Goal: Transaction & Acquisition: Purchase product/service

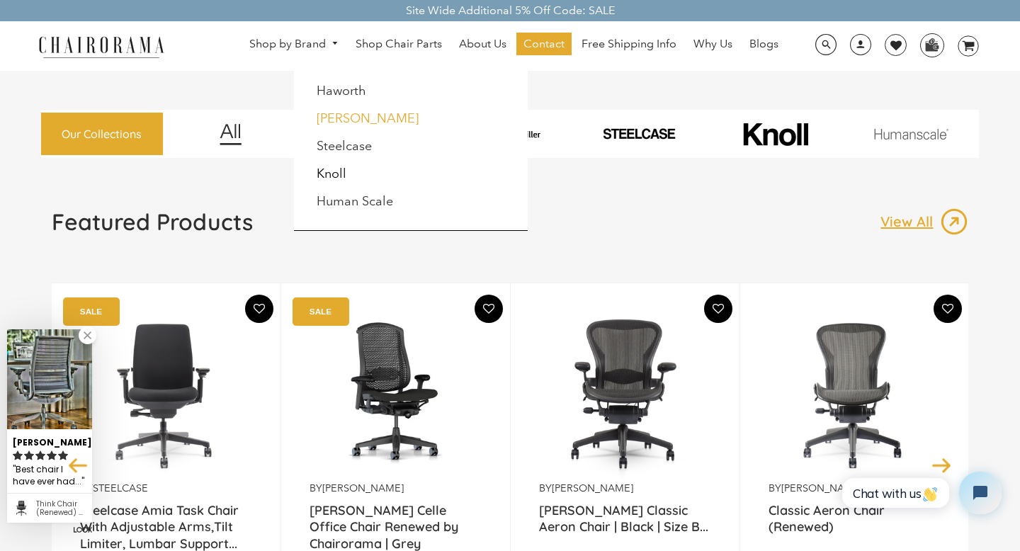
click at [346, 118] on link "[PERSON_NAME]" at bounding box center [368, 118] width 102 height 16
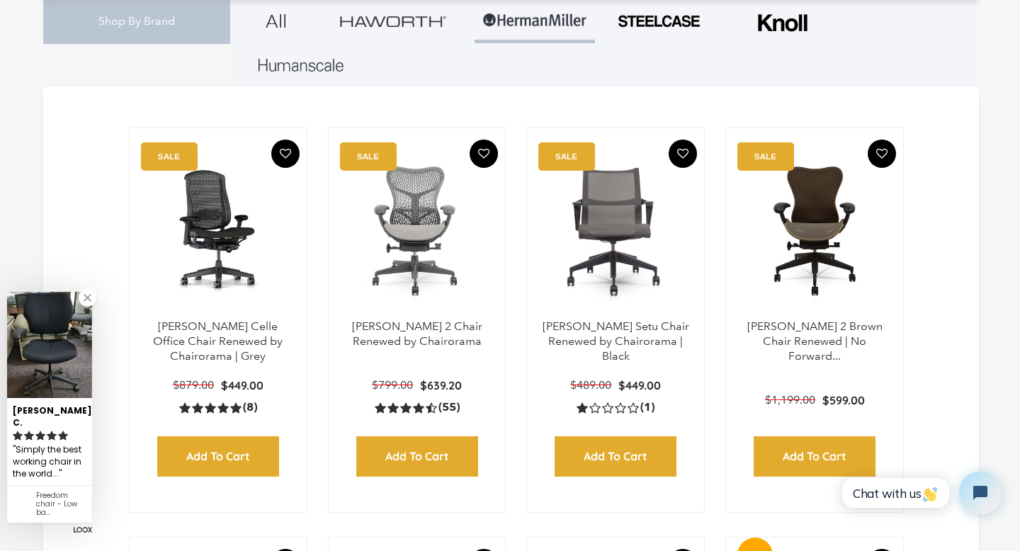
scroll to position [419, 0]
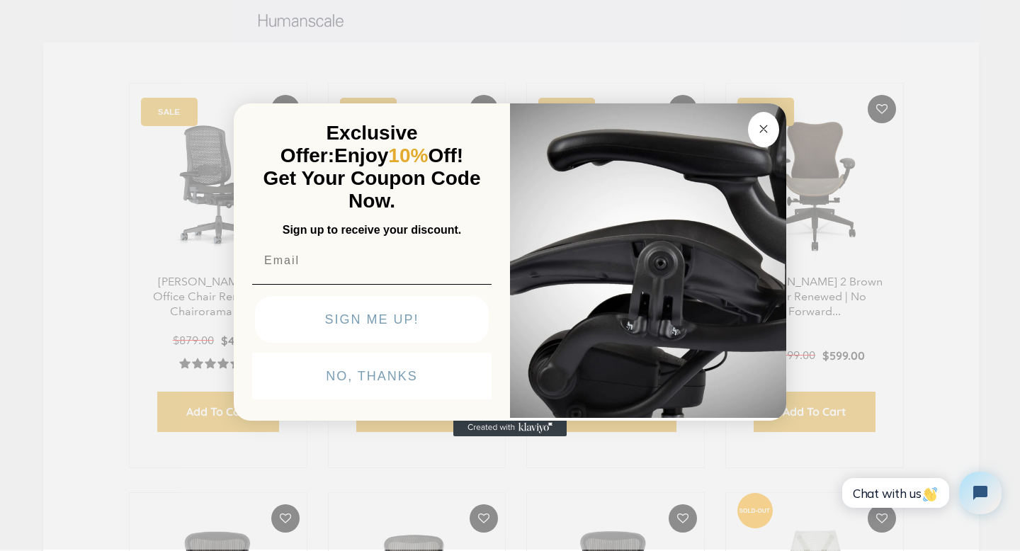
click at [758, 125] on circle "Close dialog" at bounding box center [764, 129] width 16 height 16
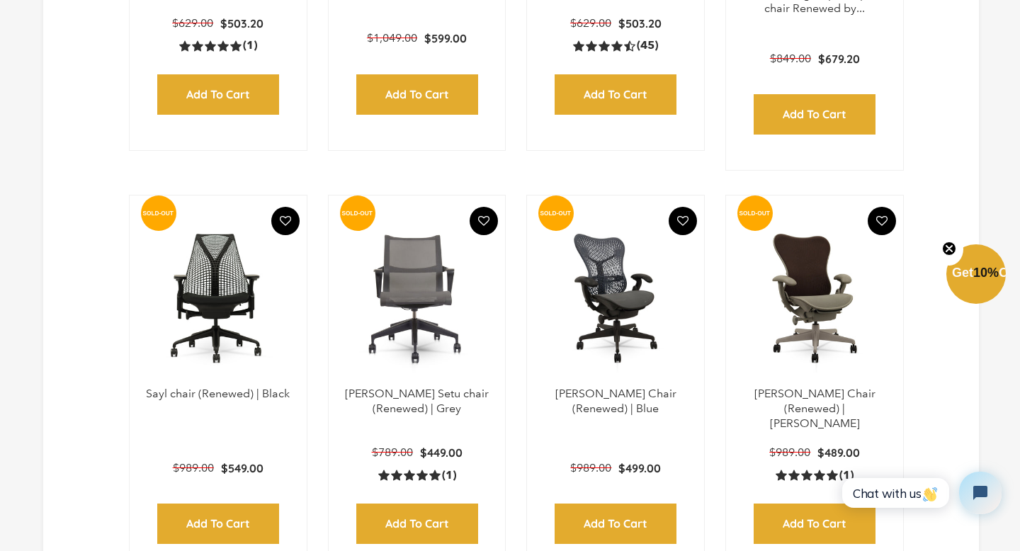
scroll to position [1559, 0]
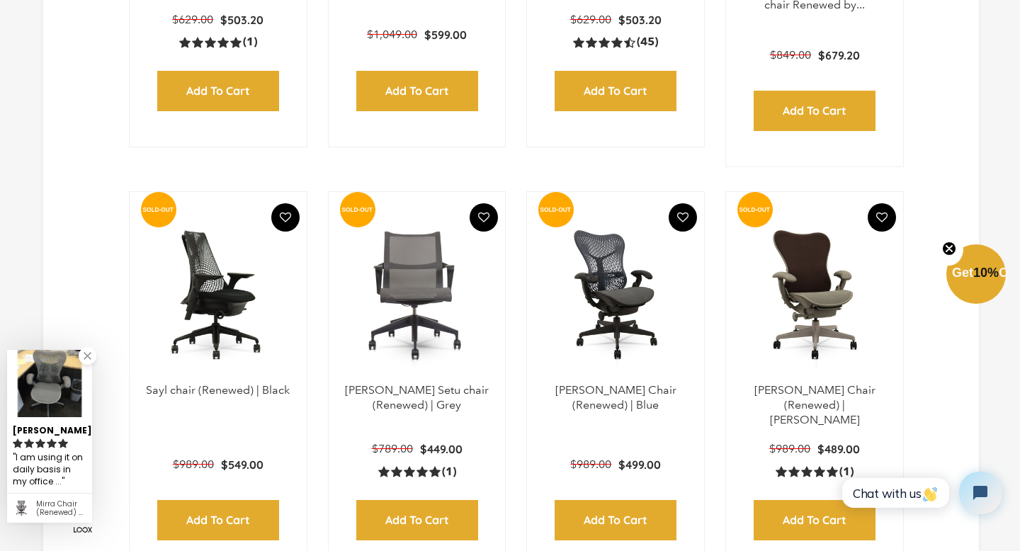
click at [230, 300] on img at bounding box center [218, 294] width 149 height 177
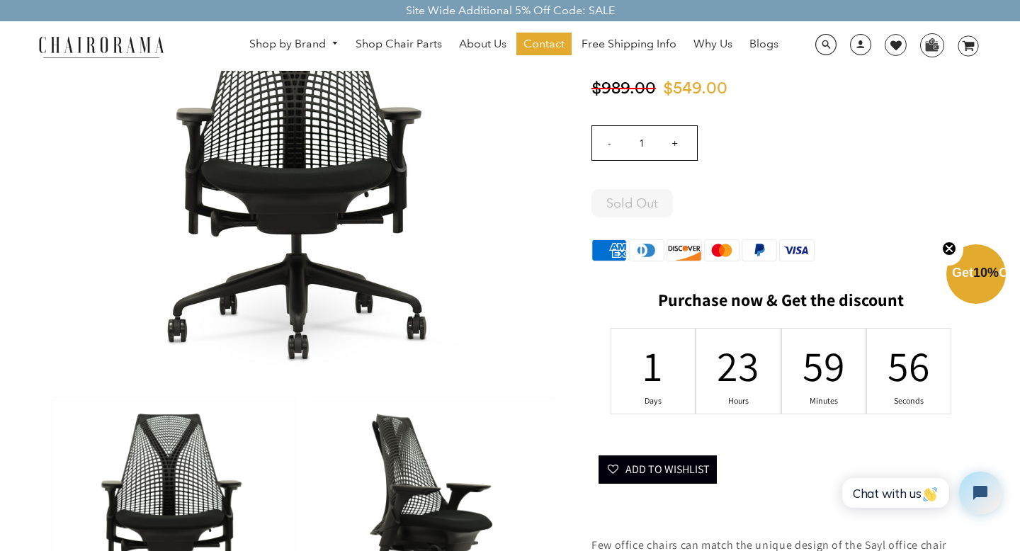
scroll to position [152, 0]
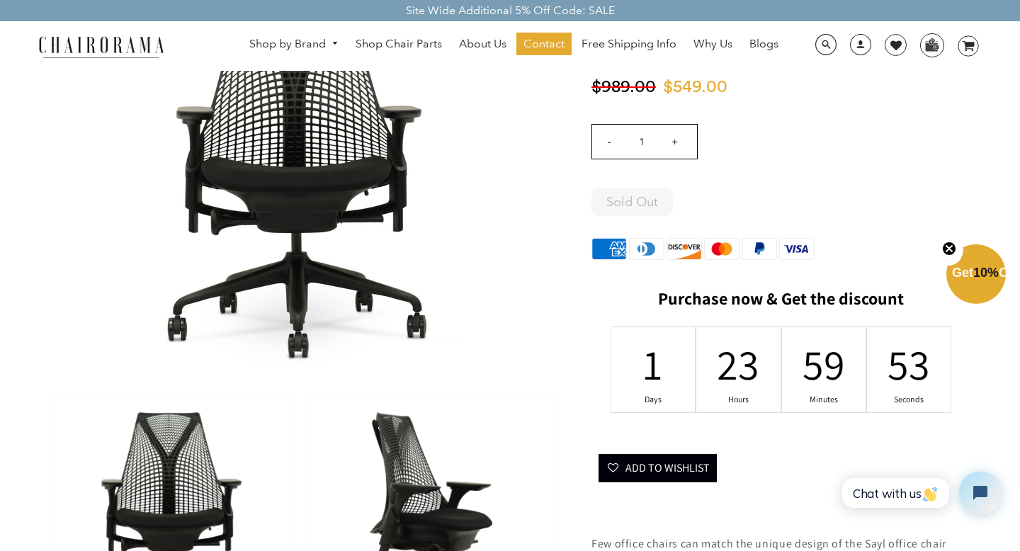
click at [681, 147] on input "+" at bounding box center [674, 142] width 34 height 34
click at [673, 140] on input "+" at bounding box center [674, 142] width 34 height 34
type input "5"
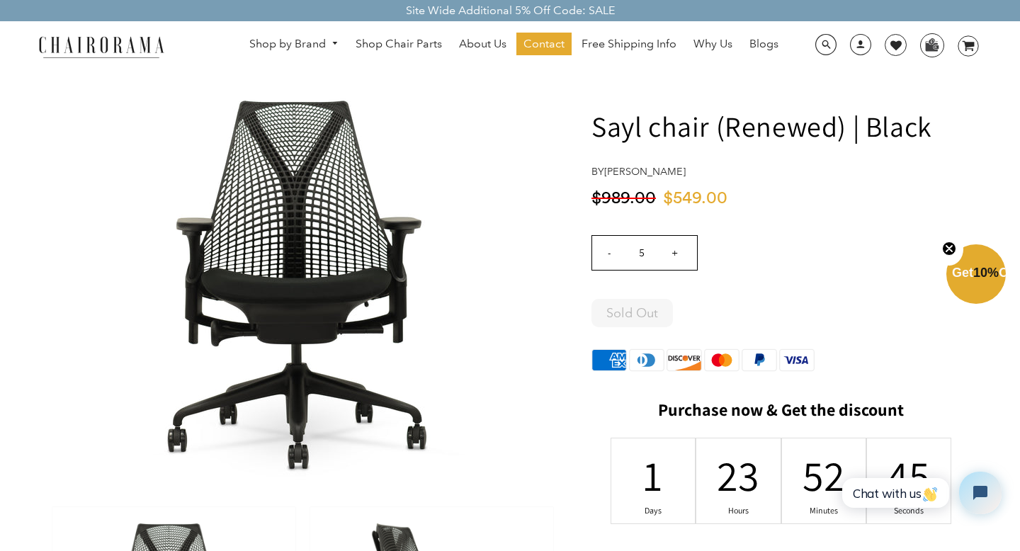
scroll to position [42, 0]
